Goal: Task Accomplishment & Management: Complete application form

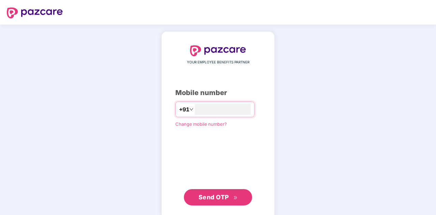
type input "**********"
click at [220, 195] on span "Send OTP" at bounding box center [213, 196] width 30 height 7
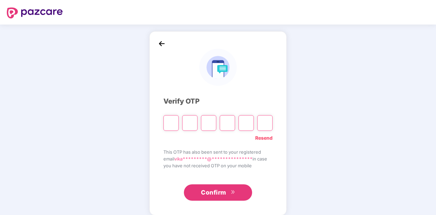
type input "*"
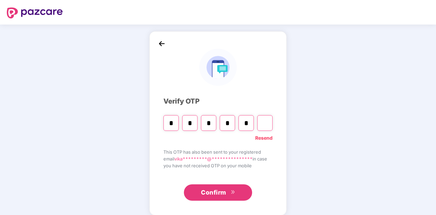
type input "*"
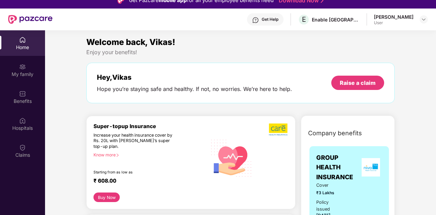
scroll to position [7, 0]
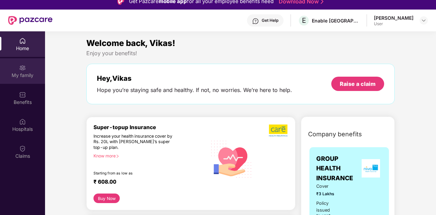
click at [18, 69] on div "My family" at bounding box center [22, 71] width 45 height 26
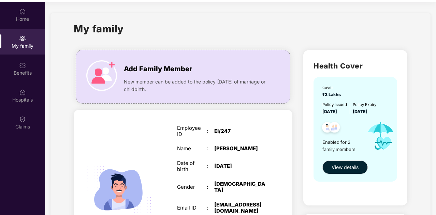
scroll to position [38, 0]
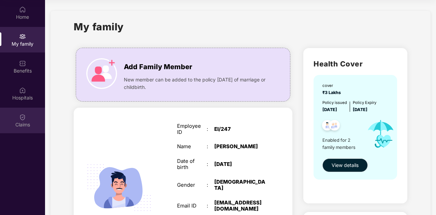
click at [25, 120] on img at bounding box center [22, 117] width 7 height 7
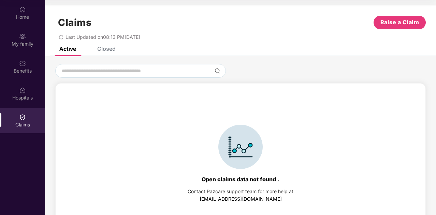
click at [97, 48] on div "Closed" at bounding box center [106, 48] width 18 height 7
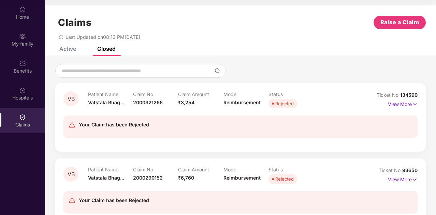
click at [71, 51] on div "Active" at bounding box center [67, 48] width 17 height 7
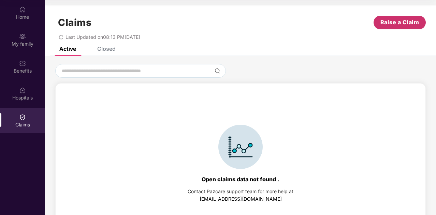
click at [384, 22] on span "Raise a Claim" at bounding box center [399, 22] width 39 height 9
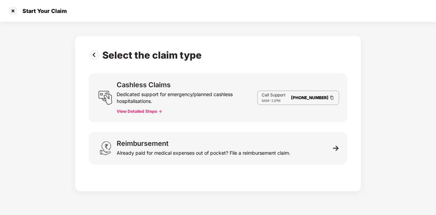
scroll to position [16, 0]
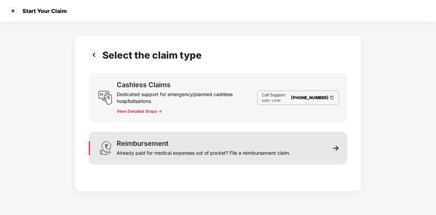
click at [334, 151] on img at bounding box center [336, 148] width 6 height 6
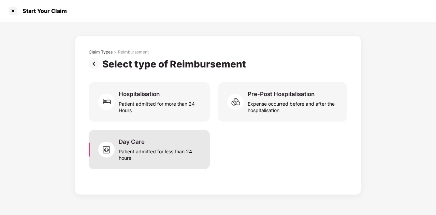
click at [146, 145] on div "Day Care Patient admitted for less than 24 hours" at bounding box center [160, 149] width 83 height 23
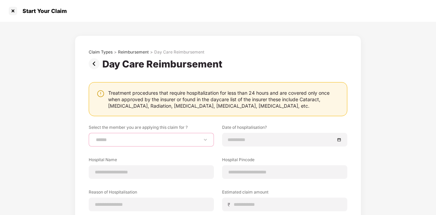
click at [104, 142] on select "**********" at bounding box center [151, 139] width 114 height 5
select select "**********"
click at [94, 137] on select "**********" at bounding box center [151, 139] width 114 height 5
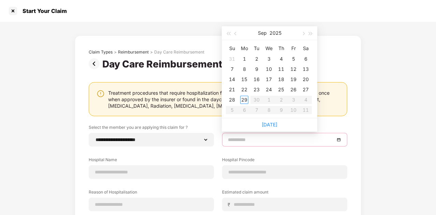
click at [230, 140] on input at bounding box center [281, 140] width 107 height 8
type input "**********"
click at [268, 89] on div "24" at bounding box center [269, 90] width 8 height 8
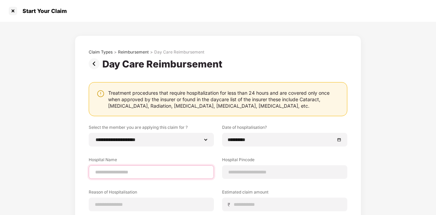
click at [100, 175] on input at bounding box center [151, 172] width 114 height 7
type input "**********"
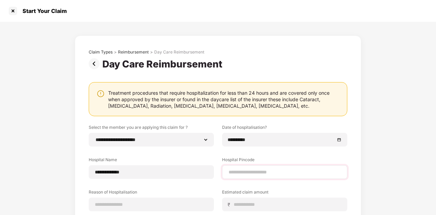
click at [245, 177] on div at bounding box center [284, 172] width 125 height 14
click at [242, 173] on input at bounding box center [285, 172] width 114 height 7
type input "******"
select select "****"
select select "**********"
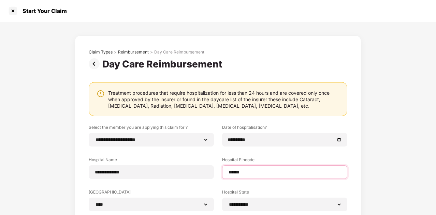
type input "******"
click at [389, 158] on div "**********" at bounding box center [218, 171] width 436 height 299
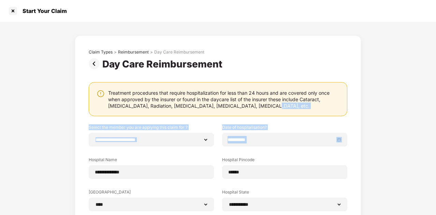
drag, startPoint x: 434, startPoint y: 109, endPoint x: 436, endPoint y: 139, distance: 29.7
click at [435, 139] on html "**********" at bounding box center [218, 91] width 436 height 215
click at [411, 118] on div "**********" at bounding box center [218, 171] width 436 height 299
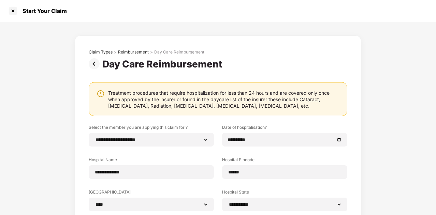
click at [417, 145] on div "**********" at bounding box center [218, 171] width 436 height 299
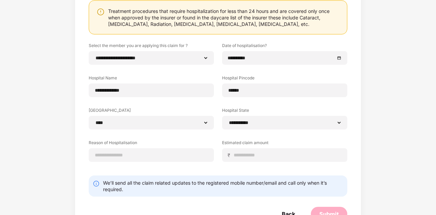
scroll to position [105, 0]
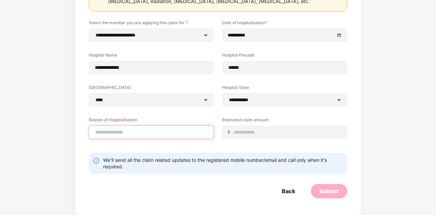
click at [171, 131] on input at bounding box center [151, 132] width 114 height 7
type input "**********"
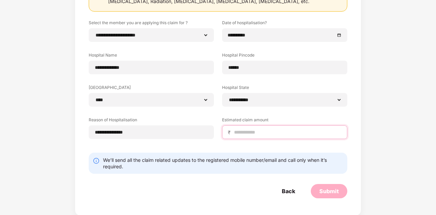
click at [249, 130] on input at bounding box center [287, 132] width 108 height 7
type input "***"
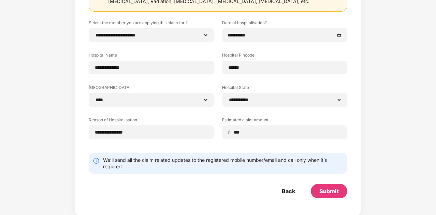
click at [431, 163] on div "**********" at bounding box center [218, 66] width 436 height 299
click at [320, 190] on div "Submit" at bounding box center [328, 192] width 19 height 8
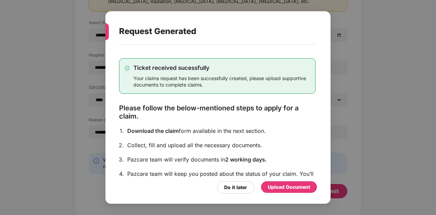
click at [290, 187] on div "Upload Document" at bounding box center [289, 187] width 42 height 8
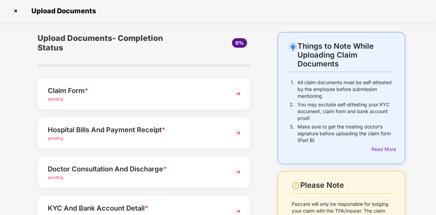
click at [54, 99] on span "pending" at bounding box center [55, 98] width 15 height 5
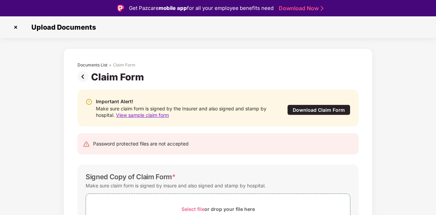
scroll to position [16, 0]
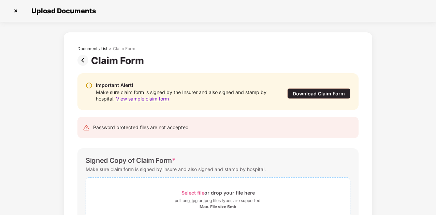
click at [200, 188] on div "Select file or drop your file here" at bounding box center [217, 192] width 73 height 9
click at [410, 130] on div "Documents List > Claim Form Claim Form Important Alert! Make sure claim form is…" at bounding box center [218, 171] width 436 height 278
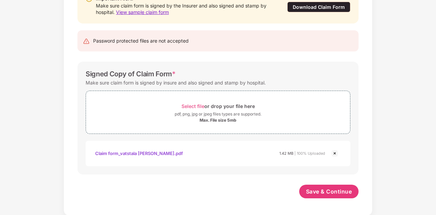
scroll to position [87, 0]
click at [329, 191] on span "Save & Continue" at bounding box center [329, 192] width 46 height 8
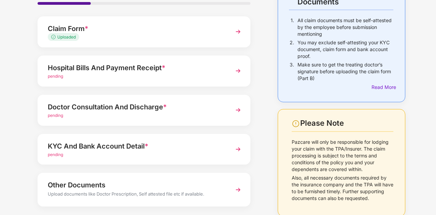
scroll to position [68, 0]
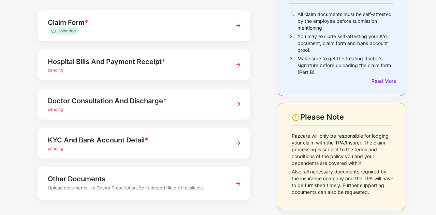
click at [52, 69] on span "pending" at bounding box center [55, 70] width 15 height 5
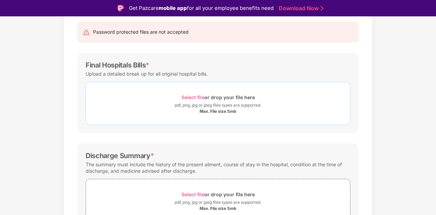
click at [184, 94] on span "Select file" at bounding box center [192, 97] width 23 height 6
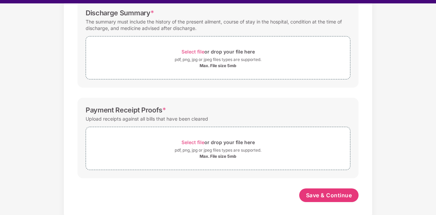
scroll to position [14, 0]
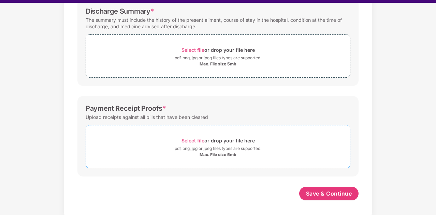
click at [196, 140] on span "Select file" at bounding box center [192, 141] width 23 height 6
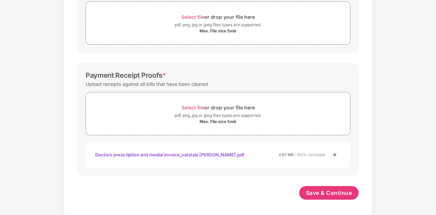
scroll to position [263, 0]
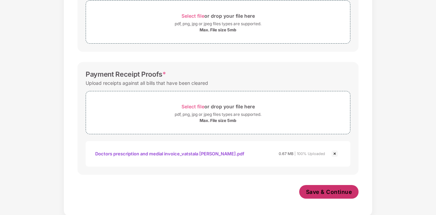
click at [314, 193] on span "Save & Continue" at bounding box center [329, 192] width 46 height 8
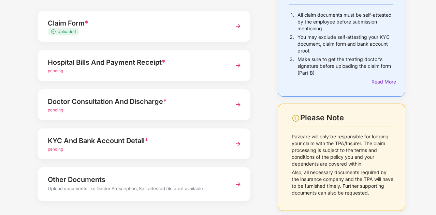
scroll to position [68, 0]
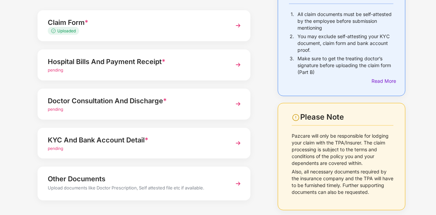
click at [57, 147] on span "pending" at bounding box center [55, 148] width 15 height 5
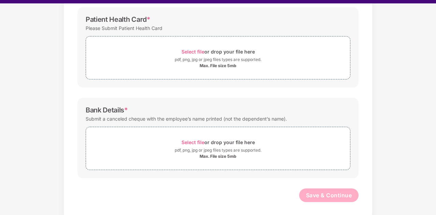
scroll to position [16, 0]
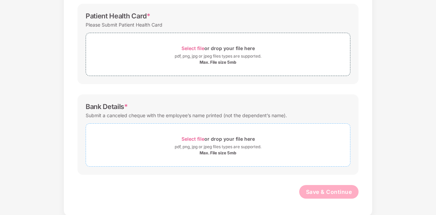
click at [182, 136] on span "Select file" at bounding box center [192, 139] width 23 height 6
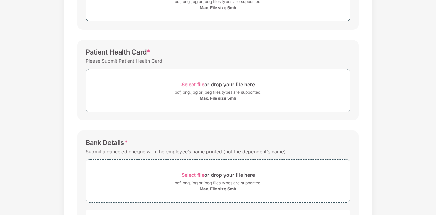
scroll to position [150, 0]
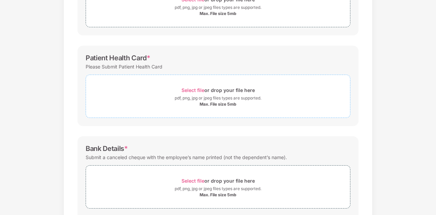
click at [192, 90] on span "Select file" at bounding box center [192, 90] width 23 height 6
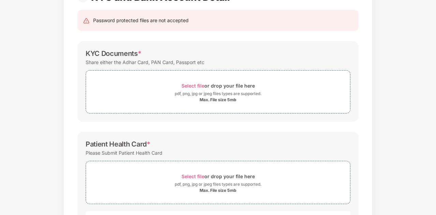
scroll to position [21, 0]
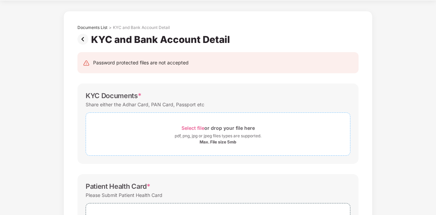
click at [186, 130] on span "Select file" at bounding box center [192, 128] width 23 height 6
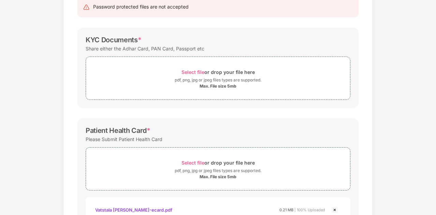
scroll to position [25, 0]
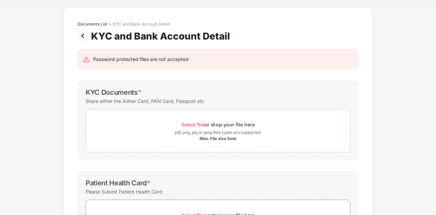
click at [183, 123] on span "Select file" at bounding box center [192, 125] width 23 height 6
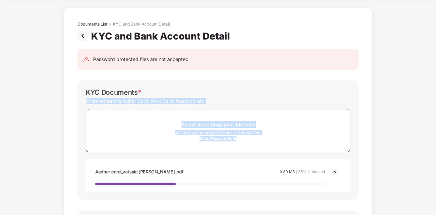
drag, startPoint x: 435, startPoint y: 83, endPoint x: 436, endPoint y: 108, distance: 25.6
click at [435, 108] on html "Get Pazcare mobile app for all your employee benefits need Download Now Upload …" at bounding box center [218, 91] width 436 height 215
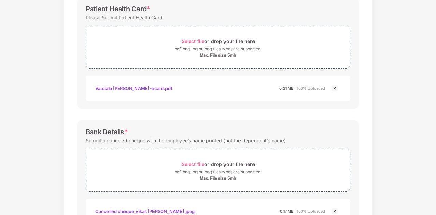
scroll to position [289, 0]
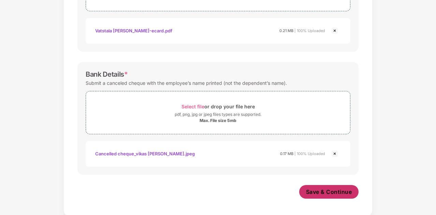
click at [318, 188] on span "Save & Continue" at bounding box center [329, 192] width 46 height 8
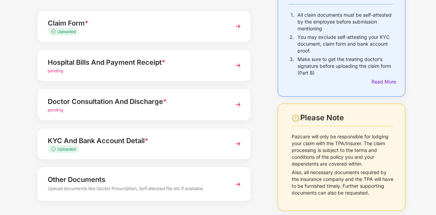
scroll to position [68, 0]
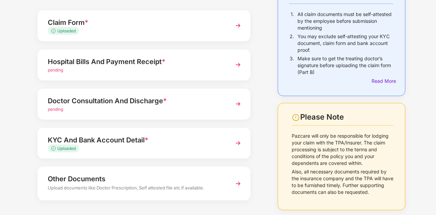
click at [59, 108] on span "pending" at bounding box center [55, 109] width 15 height 5
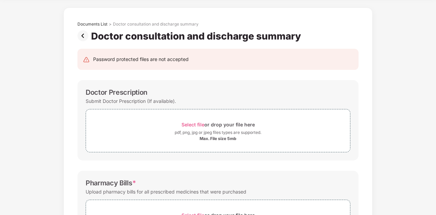
scroll to position [21, 0]
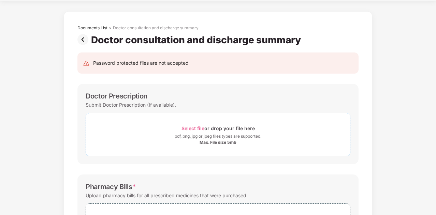
click at [188, 125] on span "Select file" at bounding box center [192, 128] width 23 height 6
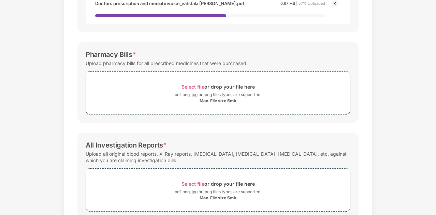
scroll to position [225, 0]
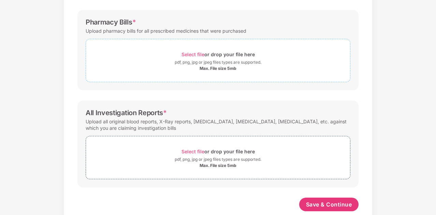
click at [191, 51] on span "Select file" at bounding box center [192, 54] width 23 height 6
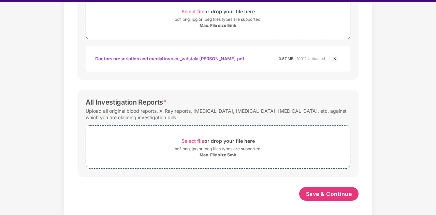
scroll to position [16, 0]
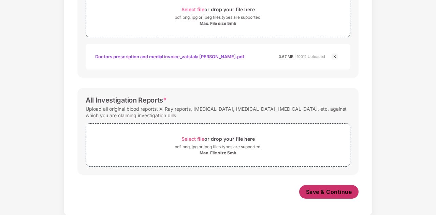
click at [329, 191] on span "Save & Continue" at bounding box center [329, 192] width 46 height 8
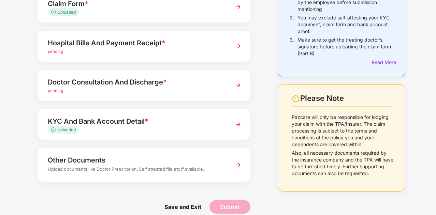
scroll to position [95, 0]
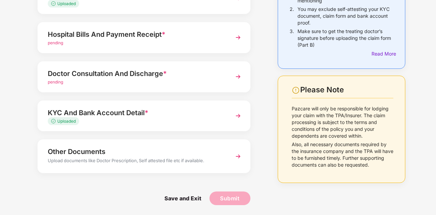
click at [56, 41] on span "pending" at bounding box center [55, 42] width 15 height 5
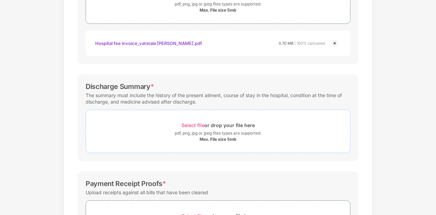
click at [195, 125] on span "Select file" at bounding box center [192, 125] width 23 height 6
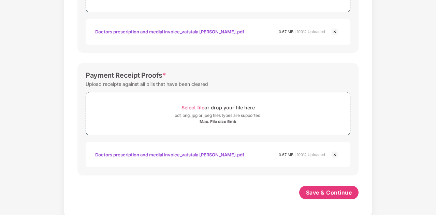
scroll to position [295, 0]
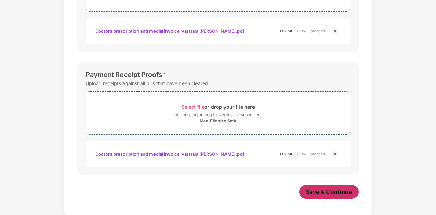
click at [318, 186] on button "Save & Continue" at bounding box center [329, 192] width 60 height 14
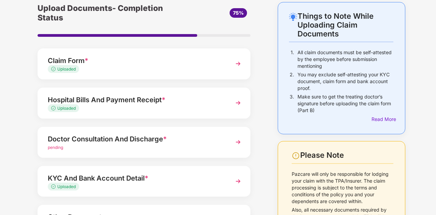
scroll to position [14, 0]
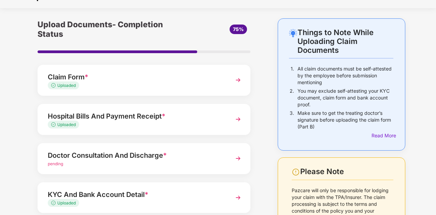
click at [63, 154] on div "Doctor Consultation And Discharge *" at bounding box center [136, 155] width 176 height 11
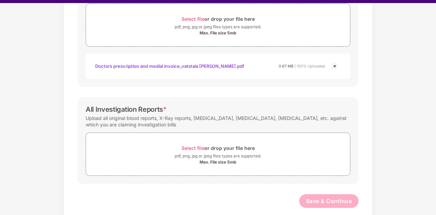
scroll to position [262, 0]
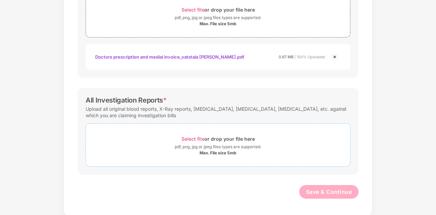
click at [189, 138] on span "Select file" at bounding box center [192, 139] width 23 height 6
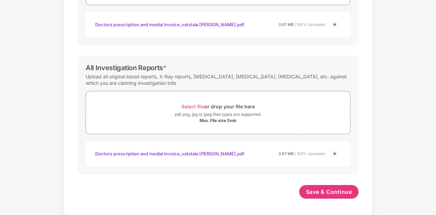
scroll to position [295, 0]
click at [325, 190] on span "Save & Continue" at bounding box center [329, 192] width 46 height 8
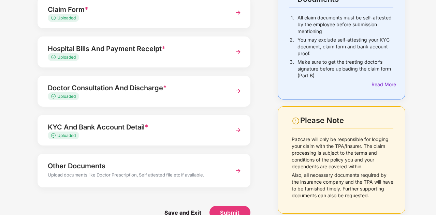
scroll to position [79, 0]
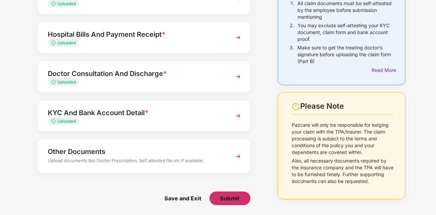
click at [235, 197] on span "Submit" at bounding box center [229, 199] width 19 height 8
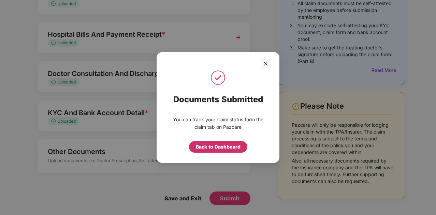
click at [211, 147] on div "Back to Dashboard" at bounding box center [218, 147] width 45 height 8
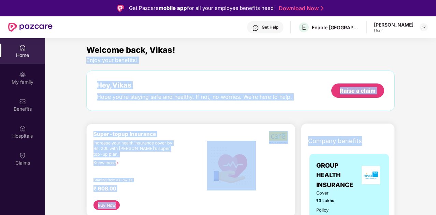
drag, startPoint x: 433, startPoint y: 49, endPoint x: 436, endPoint y: 124, distance: 75.4
click at [435, 124] on html "Get Pazcare mobile app for all your employee benefits need Download Now Get Hel…" at bounding box center [218, 107] width 436 height 215
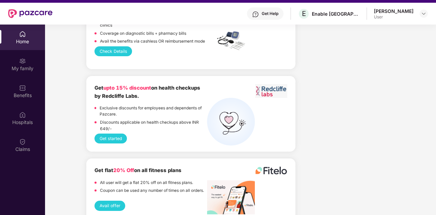
scroll to position [1627, 0]
